Goal: Navigation & Orientation: Find specific page/section

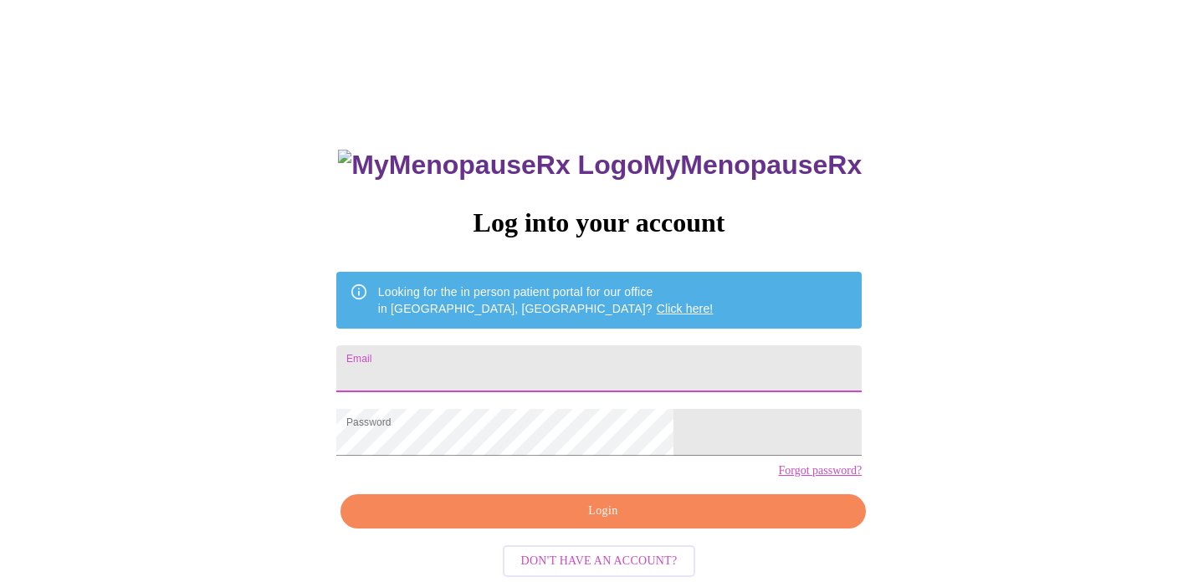
click at [531, 365] on input "Email" at bounding box center [598, 368] width 525 height 47
type input "[EMAIL_ADDRESS][DOMAIN_NAME]"
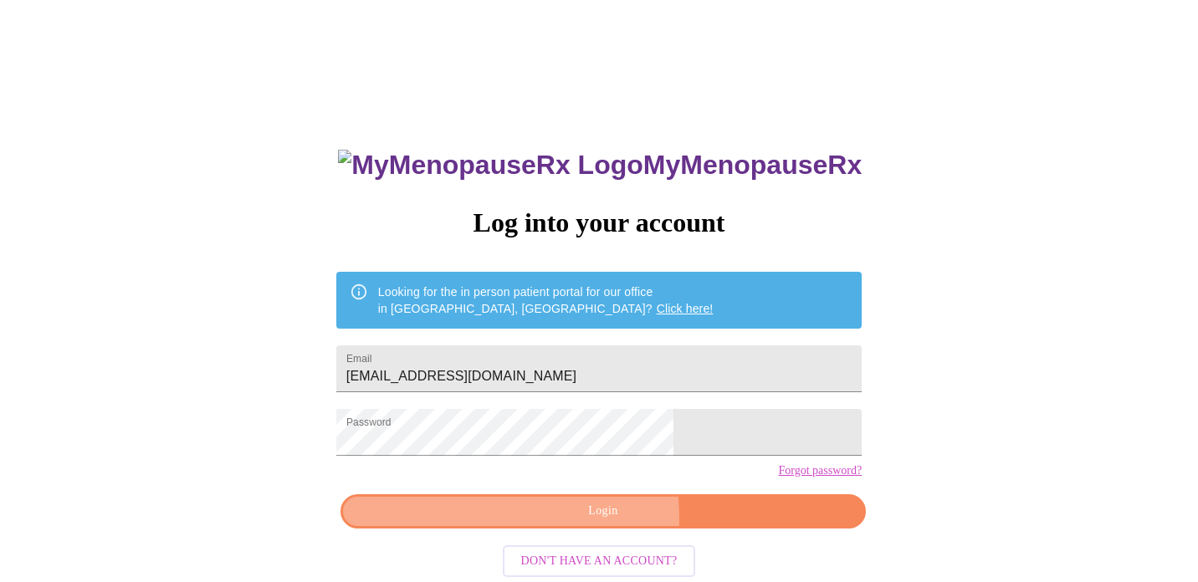
click at [558, 522] on span "Login" at bounding box center [603, 511] width 487 height 21
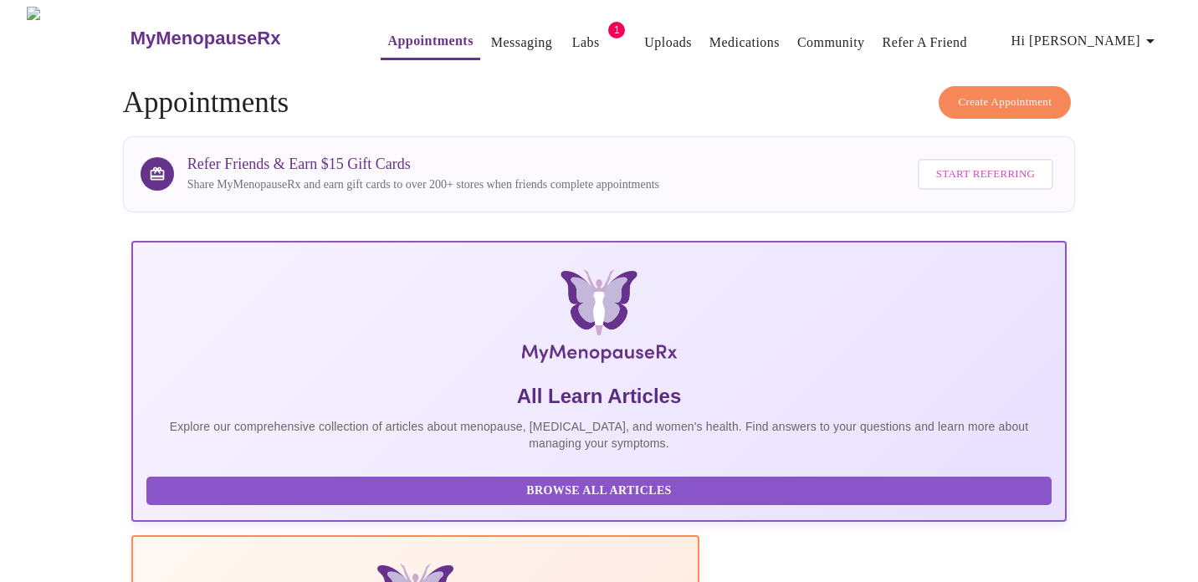
click at [567, 38] on span "Labs" at bounding box center [585, 42] width 40 height 23
click at [572, 39] on link "Labs" at bounding box center [586, 42] width 28 height 23
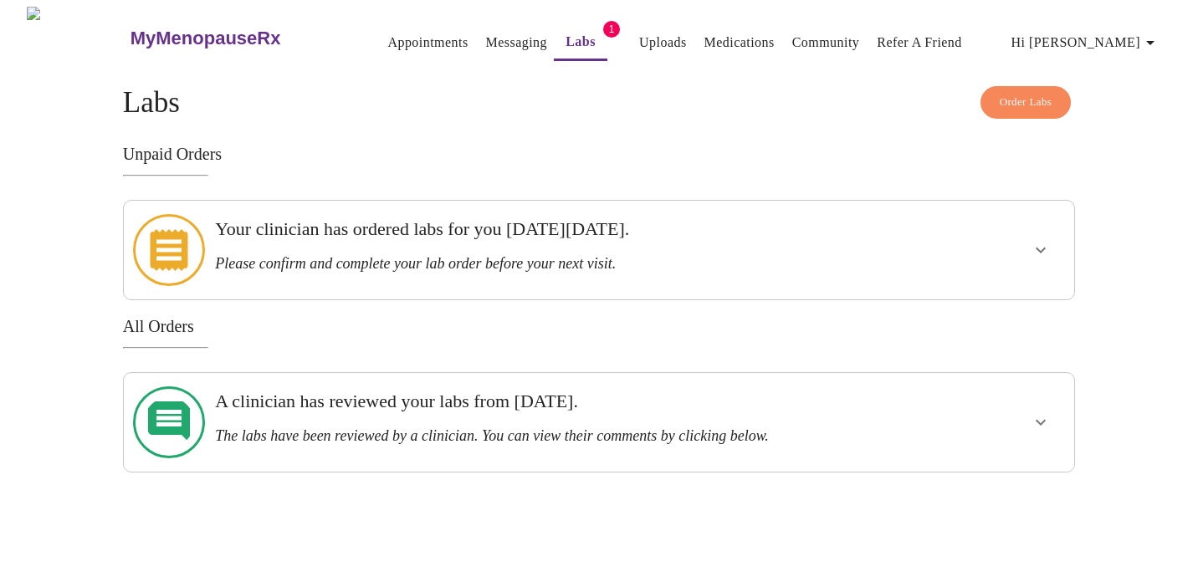
click at [448, 391] on h3 "A clinician has reviewed your labs from [DATE]." at bounding box center [553, 402] width 676 height 22
click at [1033, 412] on icon "show more" at bounding box center [1040, 422] width 20 height 20
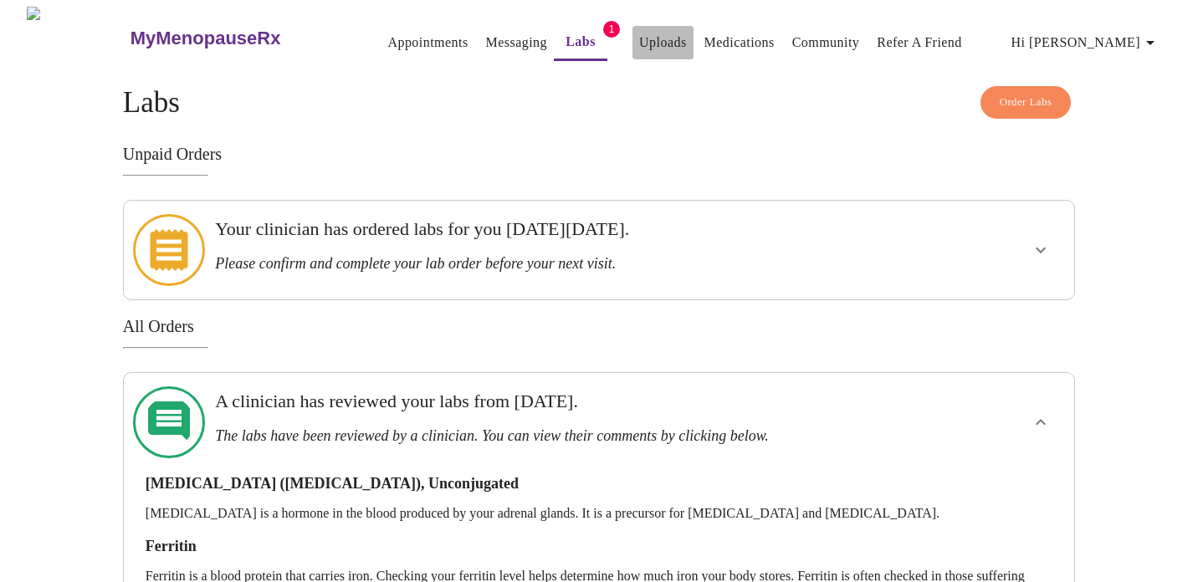
click at [639, 36] on link "Uploads" at bounding box center [663, 42] width 48 height 23
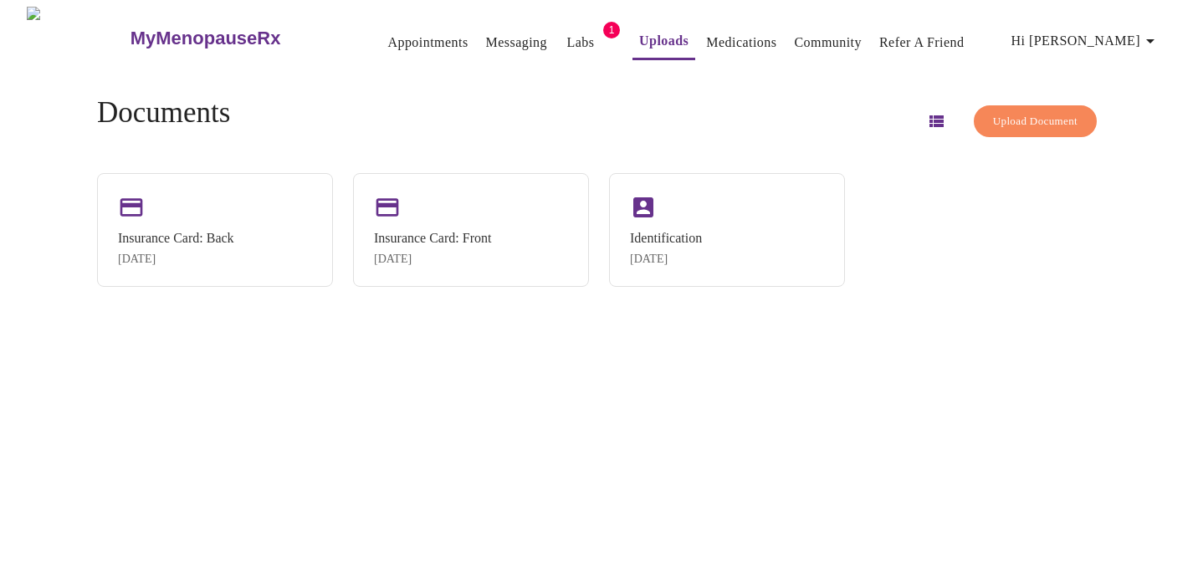
click at [391, 33] on link "Appointments" at bounding box center [427, 42] width 80 height 23
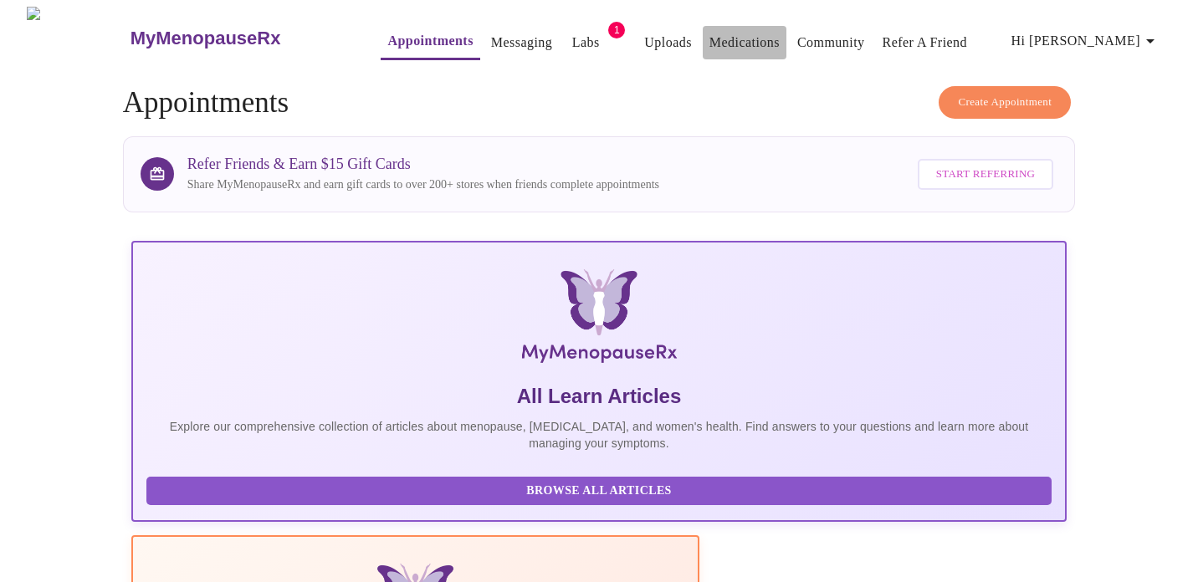
click at [718, 37] on link "Medications" at bounding box center [744, 42] width 70 height 23
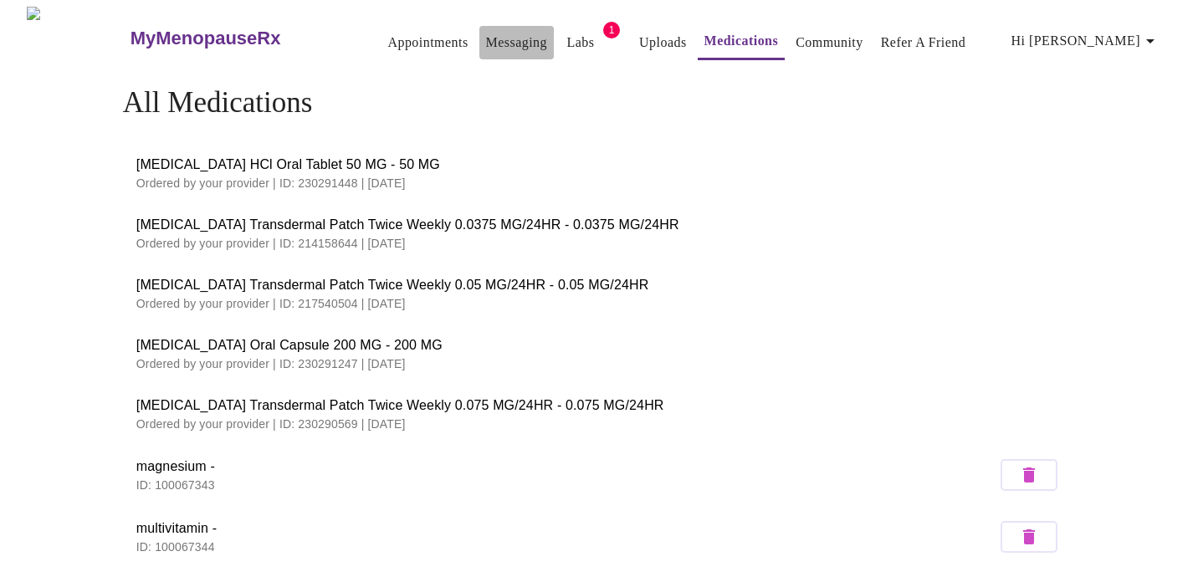
click at [488, 34] on link "Messaging" at bounding box center [516, 42] width 61 height 23
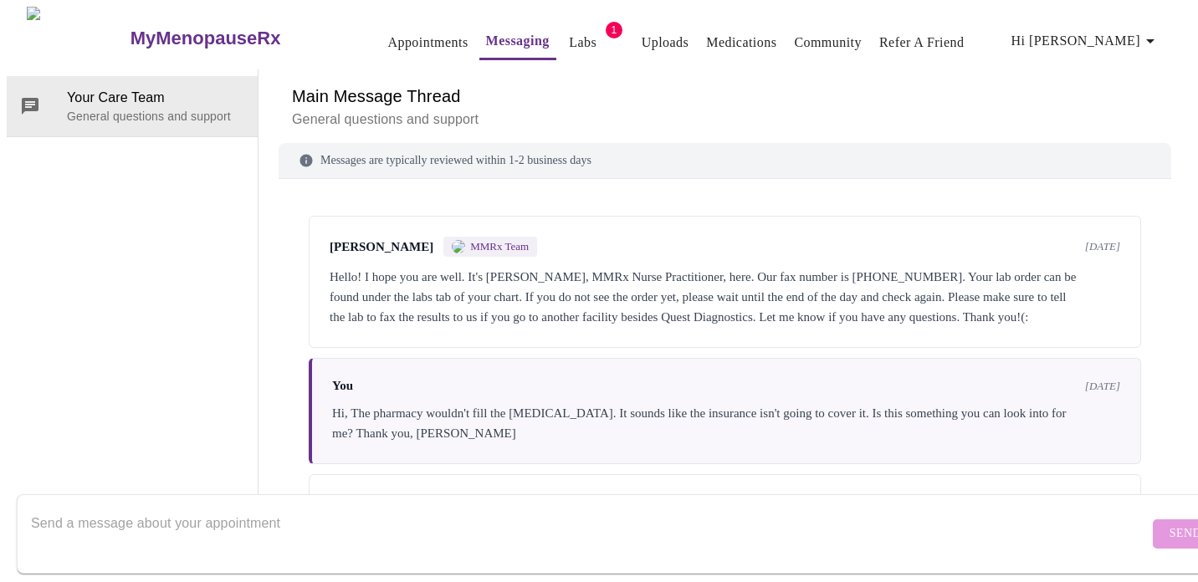
click at [130, 30] on h3 "MyMenopauseRx" at bounding box center [205, 39] width 151 height 22
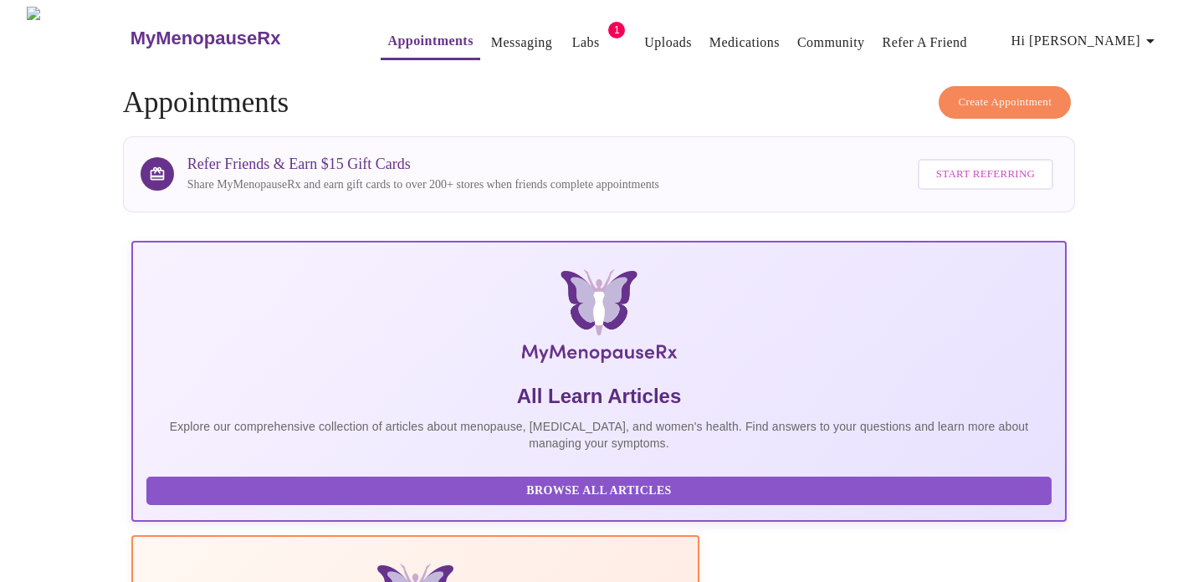
click at [395, 29] on link "Appointments" at bounding box center [429, 40] width 85 height 23
click at [822, 31] on link "Community" at bounding box center [831, 42] width 68 height 23
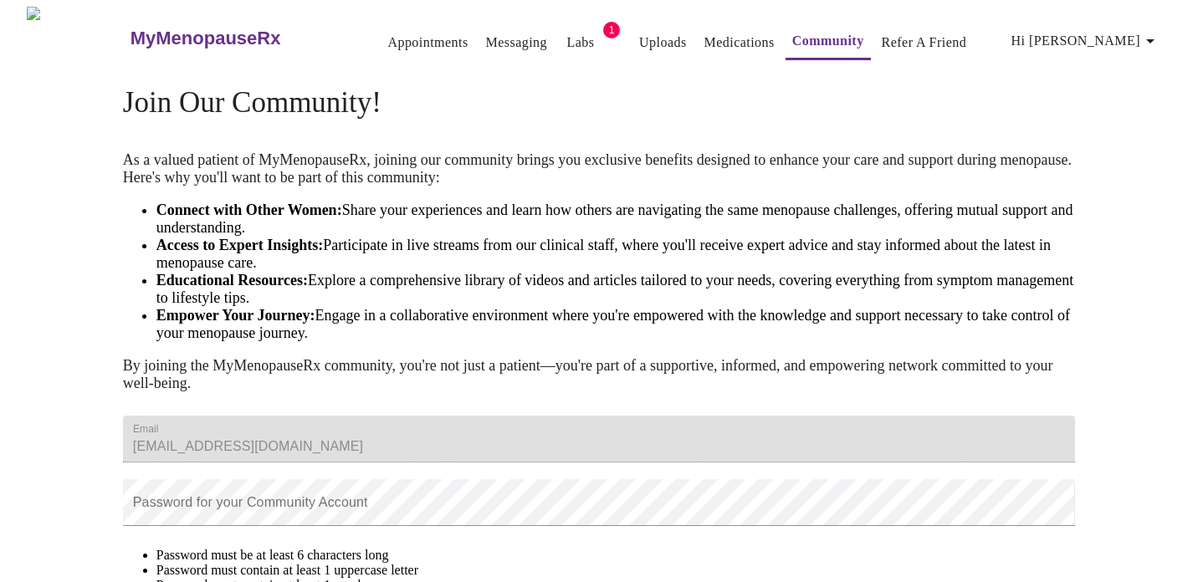
click at [568, 31] on span "Labs" at bounding box center [580, 42] width 40 height 23
click at [603, 24] on span "1" at bounding box center [611, 30] width 17 height 17
click at [1116, 29] on span "Hi [PERSON_NAME]" at bounding box center [1085, 40] width 149 height 23
click at [1115, 125] on li "Log out" at bounding box center [1124, 125] width 77 height 30
